Goal: Task Accomplishment & Management: Manage account settings

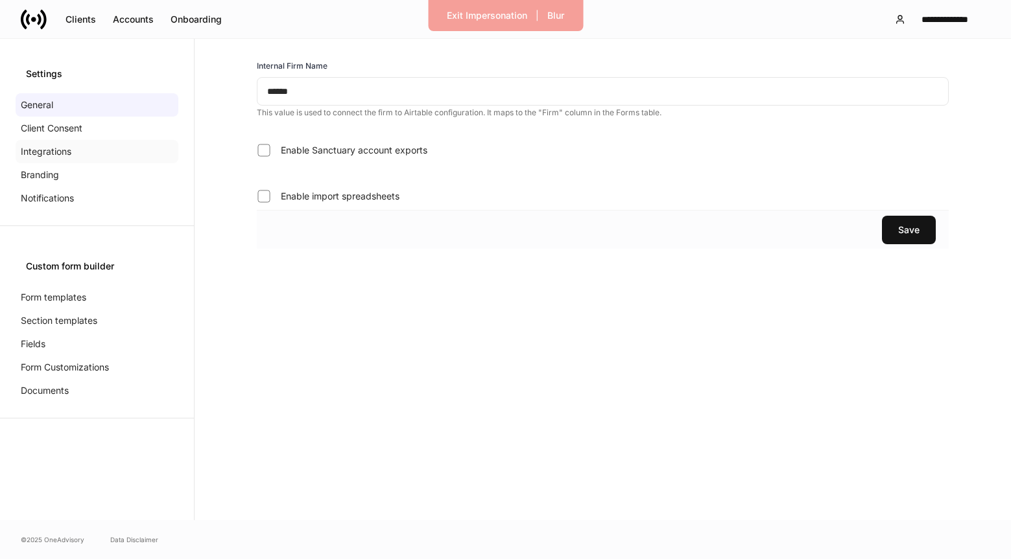
click at [121, 144] on div "Integrations" at bounding box center [97, 151] width 163 height 23
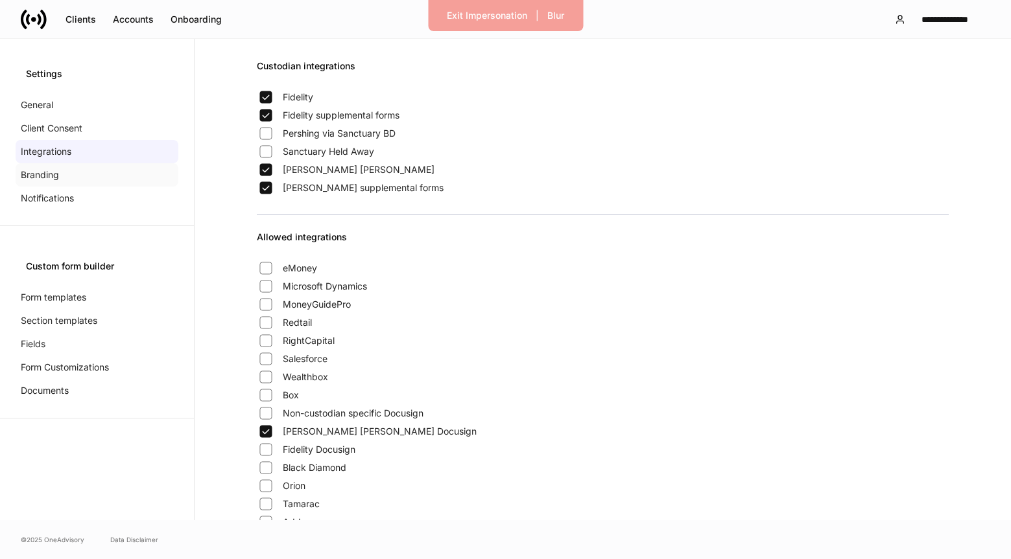
click at [62, 172] on div "Branding" at bounding box center [97, 174] width 163 height 23
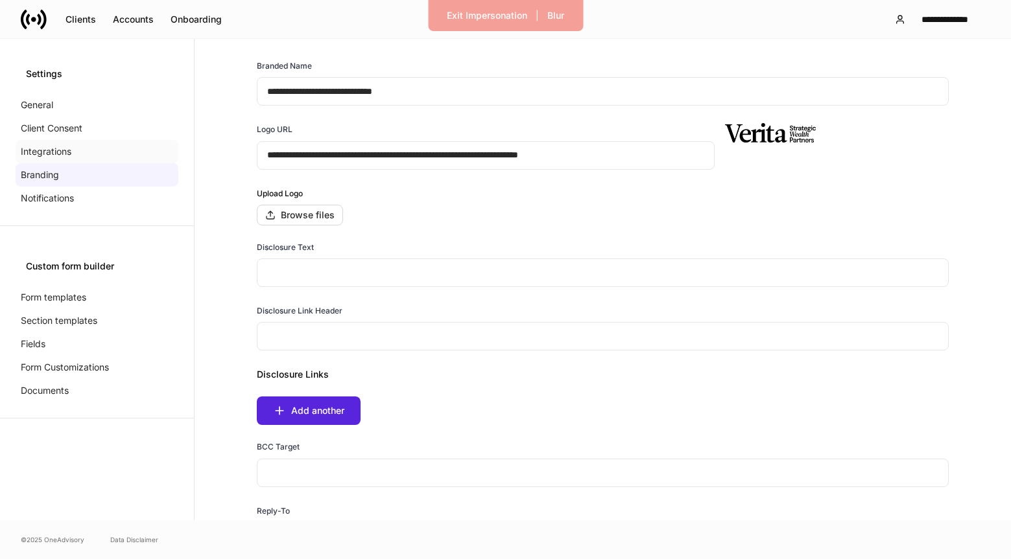
click at [80, 150] on div "Integrations" at bounding box center [97, 151] width 163 height 23
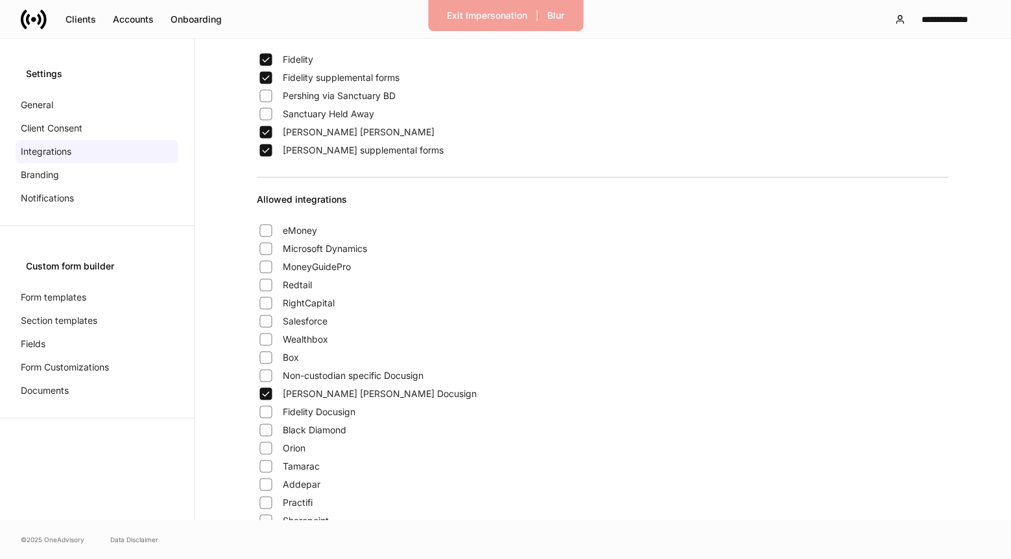
scroll to position [45, 0]
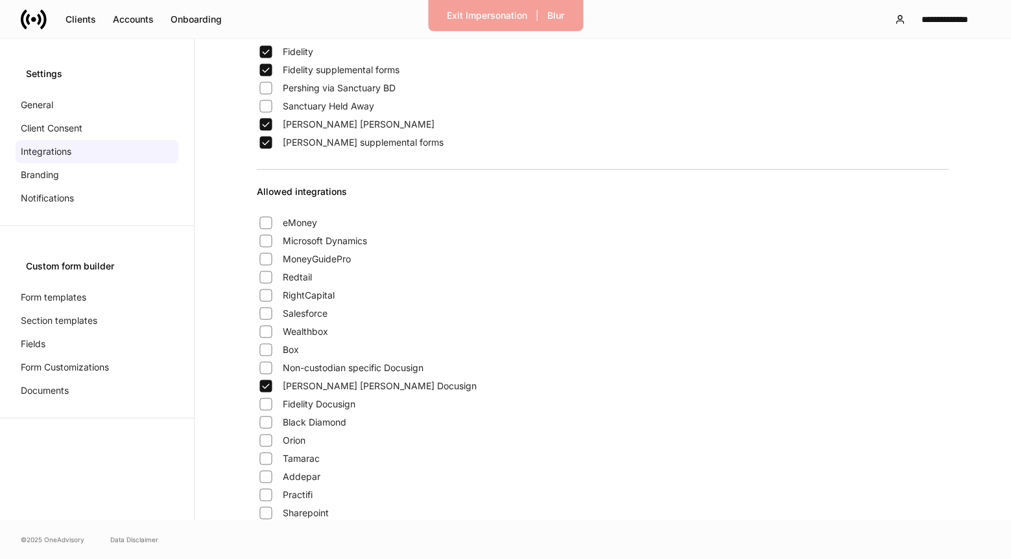
click at [336, 368] on span "Non-custodian specific Docusign" at bounding box center [353, 368] width 141 height 13
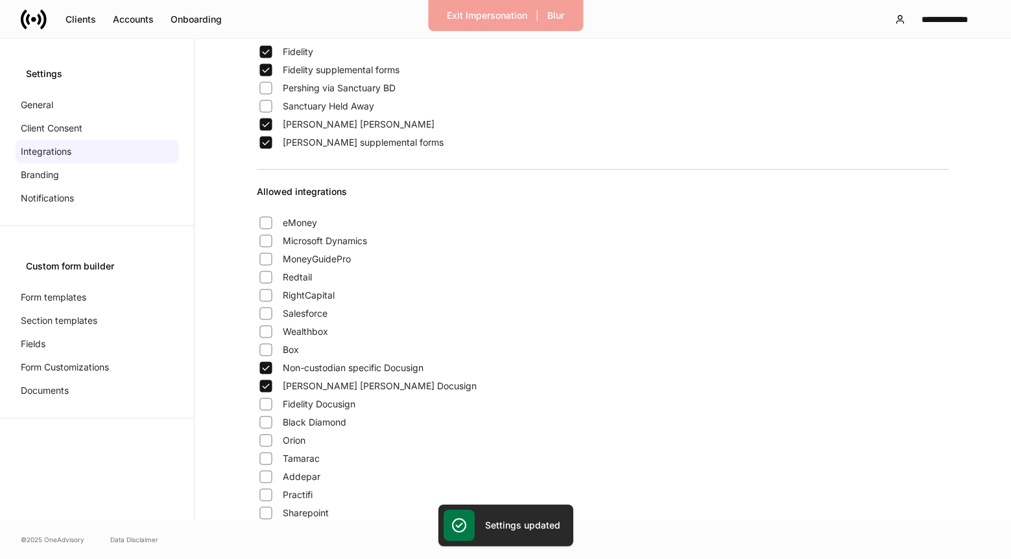
scroll to position [213, 0]
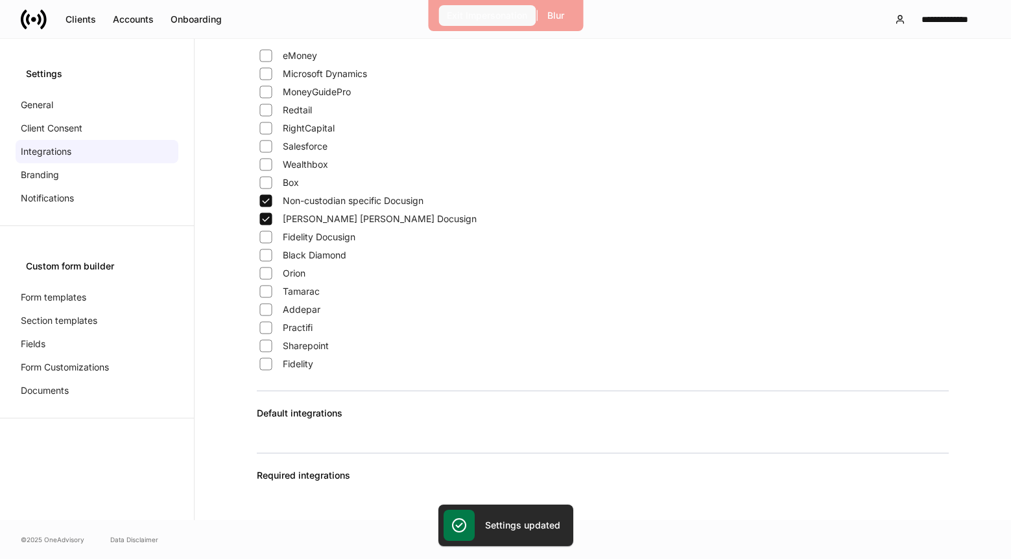
click at [484, 12] on div "Exit Impersonation" at bounding box center [487, 15] width 80 height 13
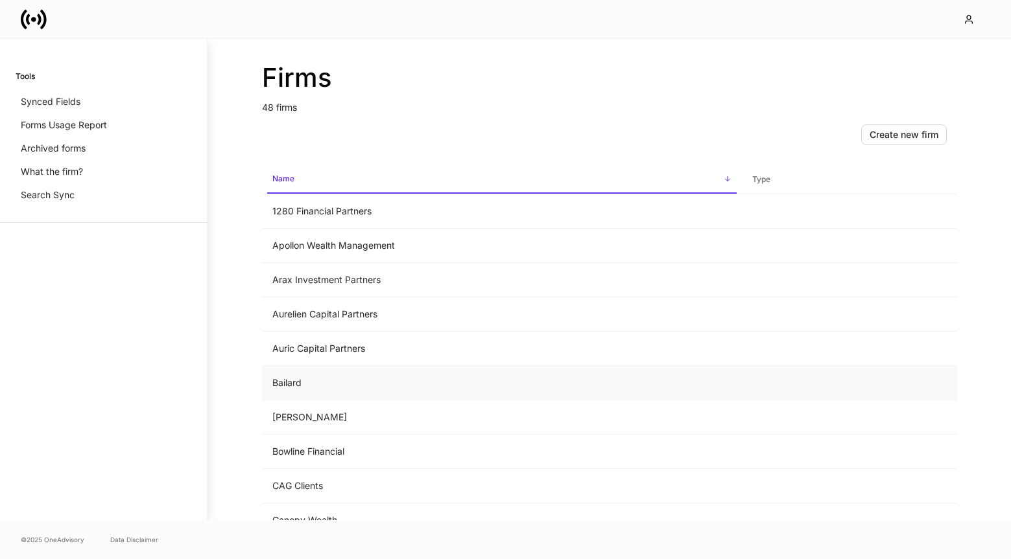
scroll to position [1330, 0]
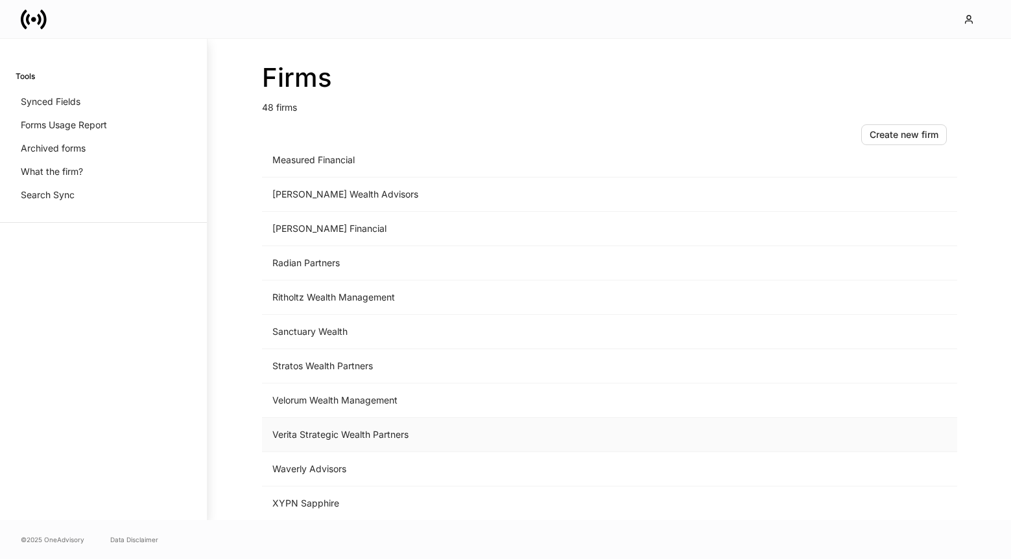
click at [370, 439] on td "Verita Strategic Wealth Partners" at bounding box center [502, 435] width 480 height 34
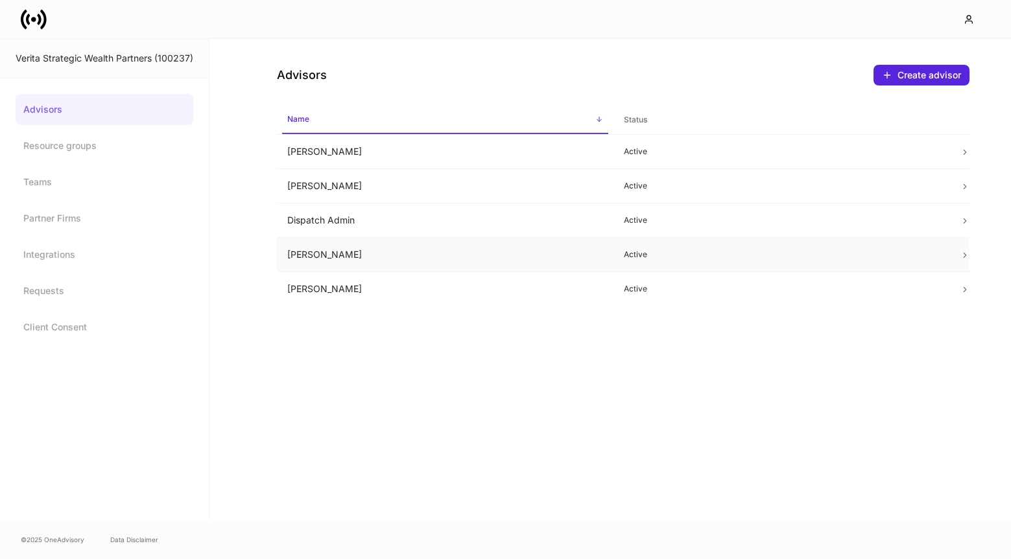
click at [381, 258] on td "[PERSON_NAME]" at bounding box center [445, 255] width 336 height 34
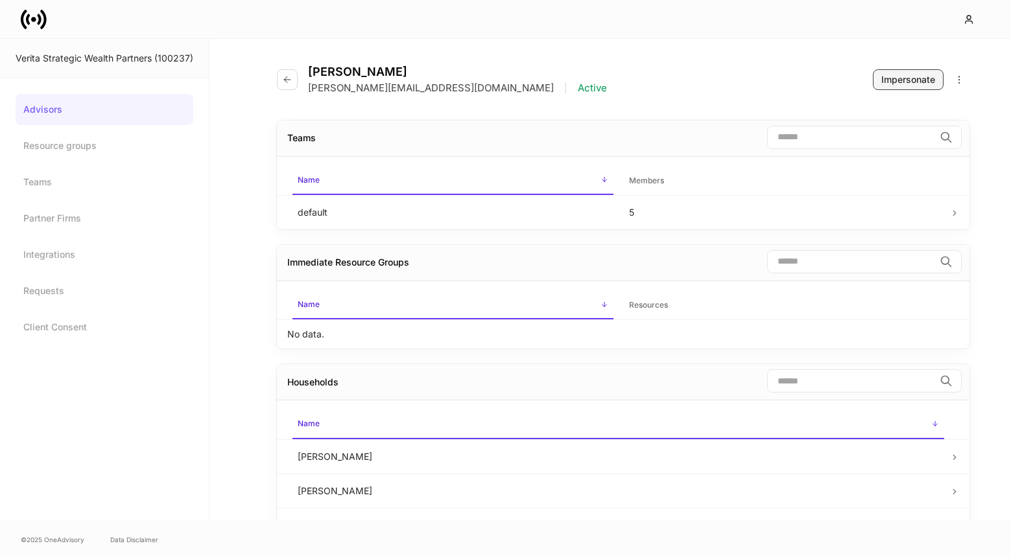
click at [908, 86] on button "Impersonate" at bounding box center [907, 79] width 71 height 21
